Goal: Task Accomplishment & Management: Manage account settings

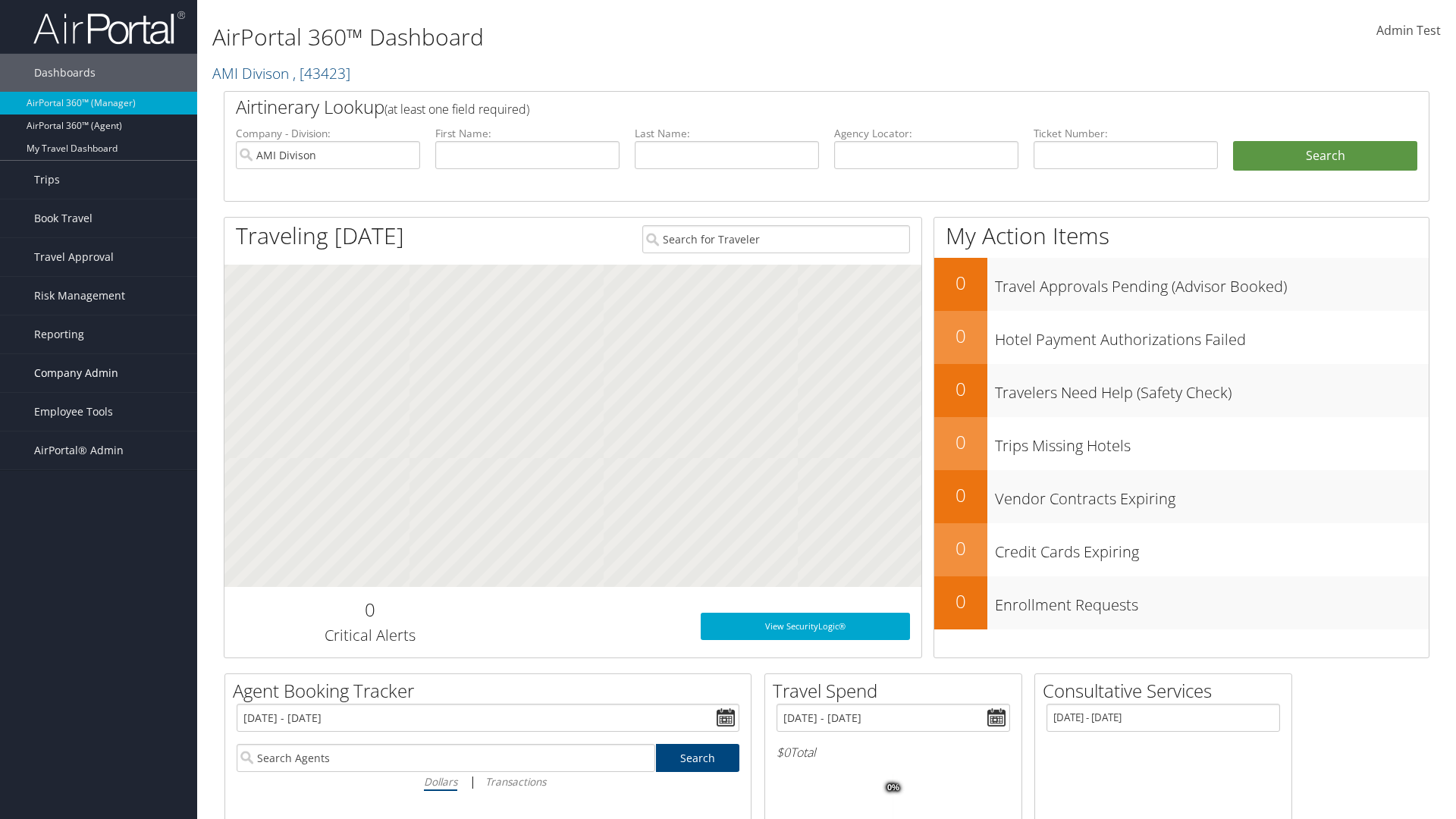
click at [99, 373] on span "Company Admin" at bounding box center [76, 373] width 85 height 38
click at [99, 597] on link "Service Fees" at bounding box center [98, 608] width 197 height 23
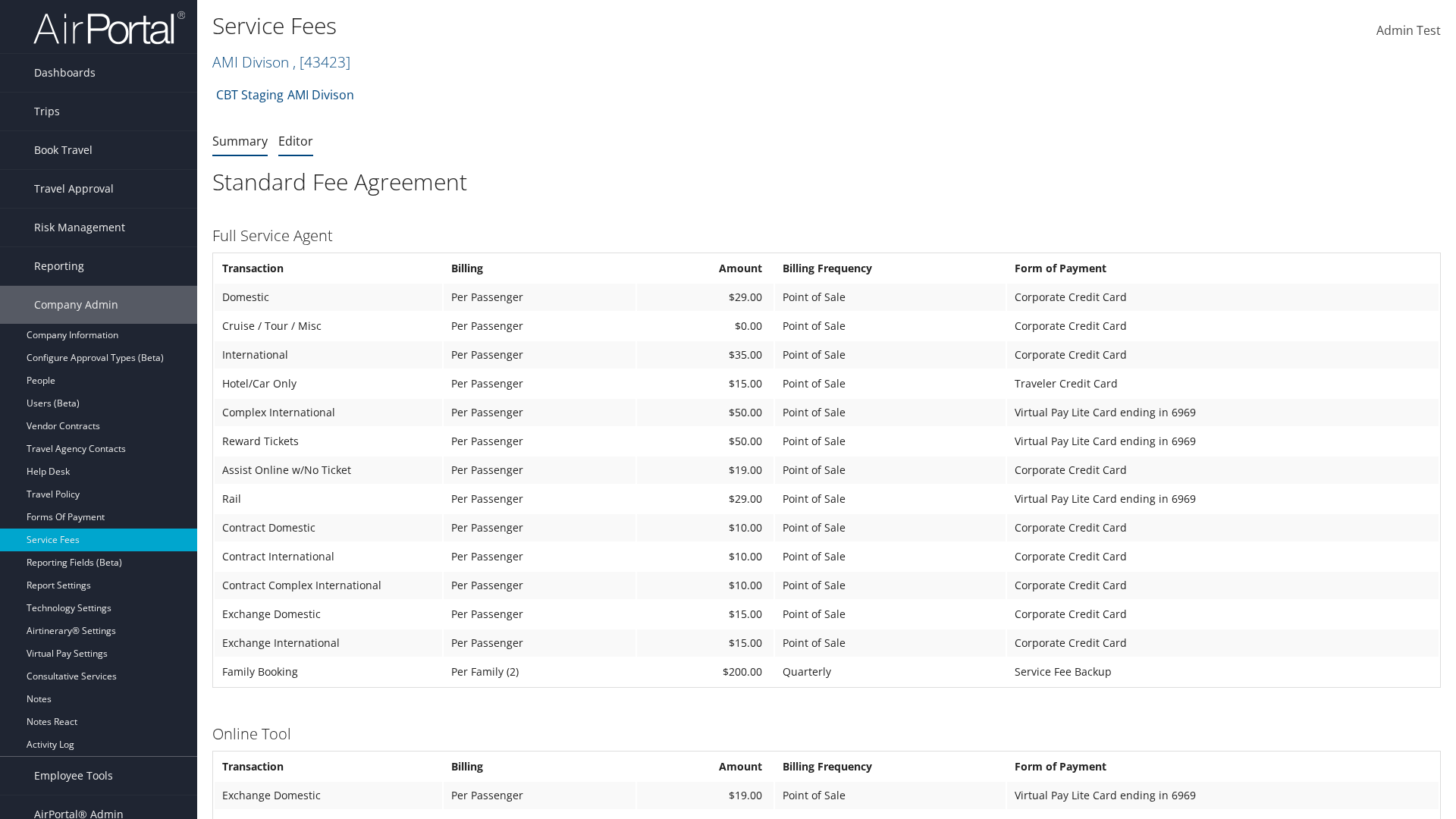
click at [296, 140] on link "Editor" at bounding box center [295, 141] width 35 height 17
